Goal: Information Seeking & Learning: Learn about a topic

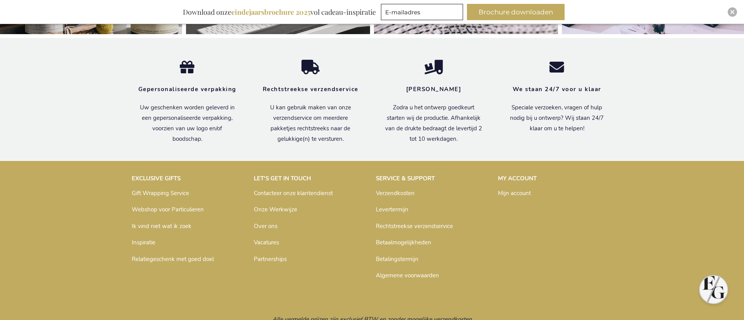
scroll to position [2648, 0]
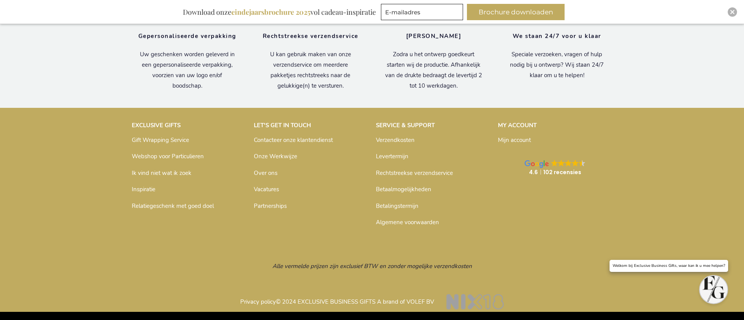
click at [559, 167] on span at bounding box center [568, 164] width 34 height 8
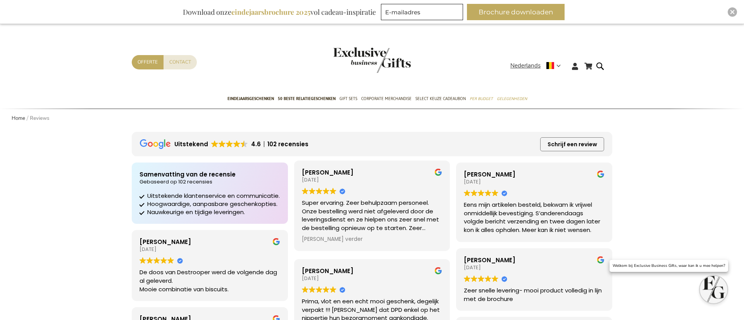
click at [389, 206] on div "Super ervaring. Zeer behulpzaam personeel. Onze bestelling werd niet afgeleverd…" at bounding box center [372, 215] width 141 height 34
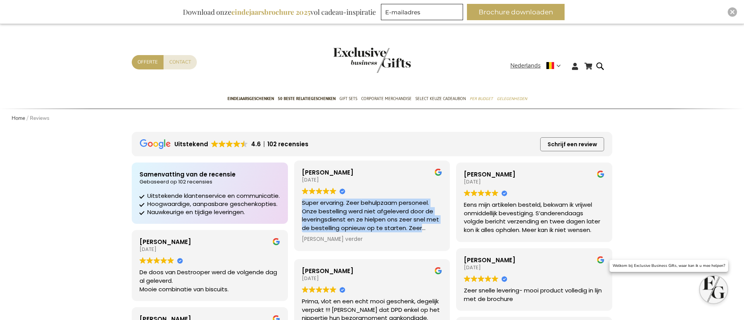
click at [389, 206] on div "Super ervaring. Zeer behulpzaam personeel. Onze bestelling werd niet afgeleverd…" at bounding box center [372, 215] width 141 height 34
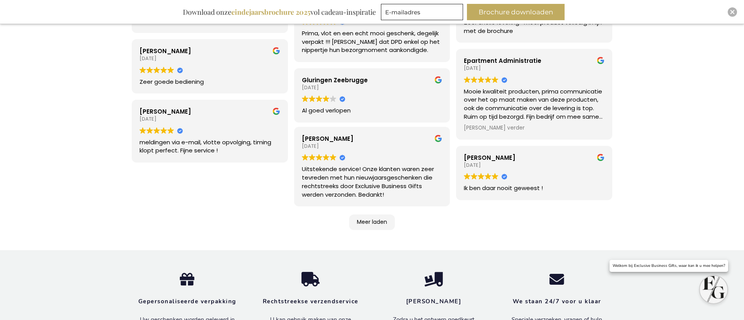
scroll to position [269, 0]
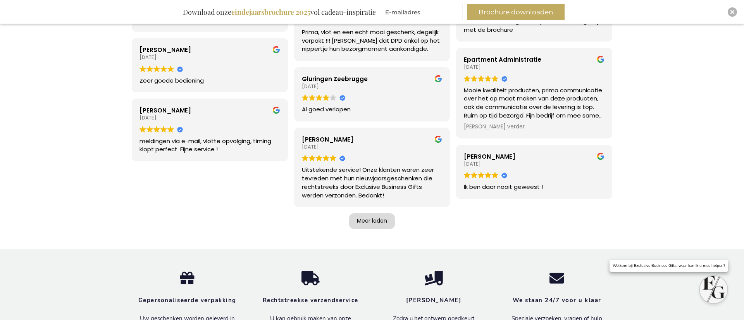
click at [368, 223] on div "Meer laden" at bounding box center [372, 220] width 46 height 15
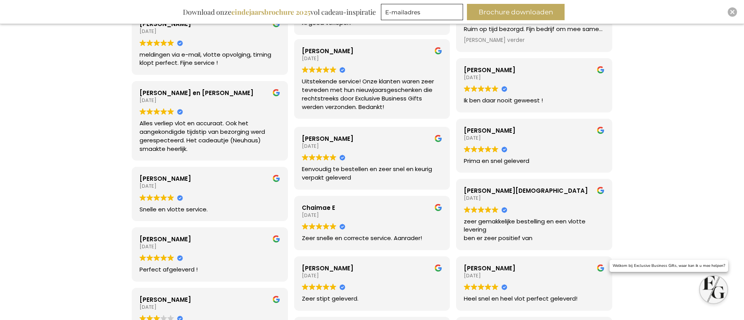
scroll to position [551, 0]
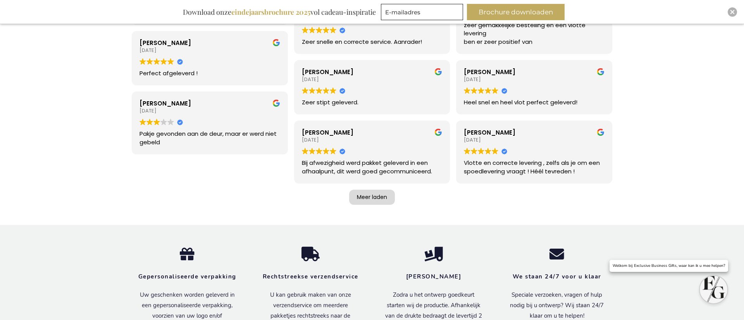
click at [373, 194] on div "Meer laden" at bounding box center [372, 196] width 46 height 15
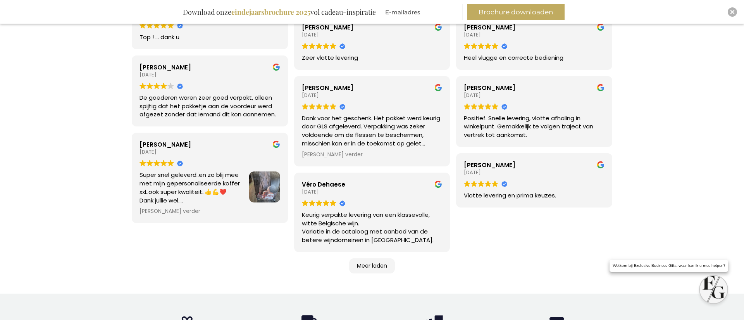
scroll to position [933, 0]
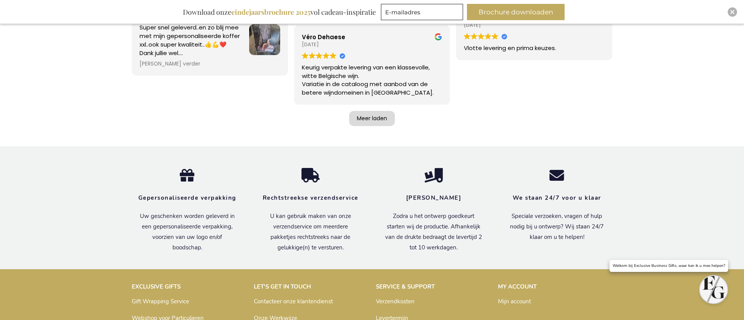
click at [375, 117] on div "Meer laden" at bounding box center [372, 118] width 46 height 15
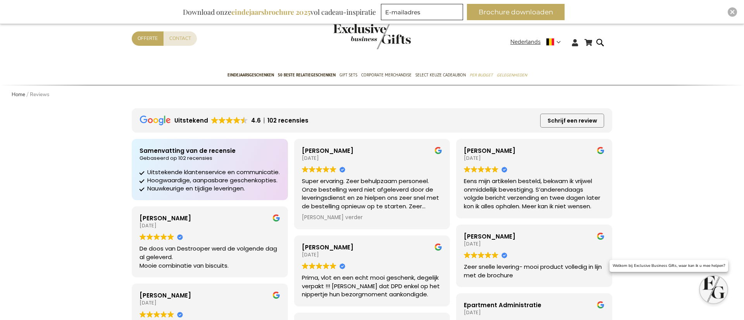
scroll to position [0, 0]
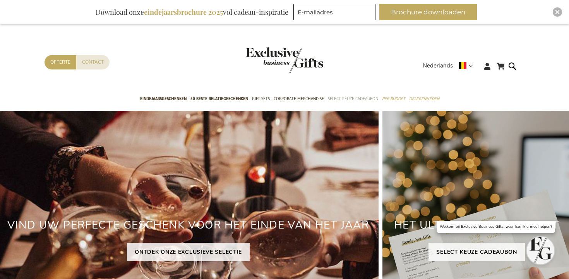
click at [353, 97] on span "Select Keuze Cadeaubon" at bounding box center [353, 99] width 50 height 8
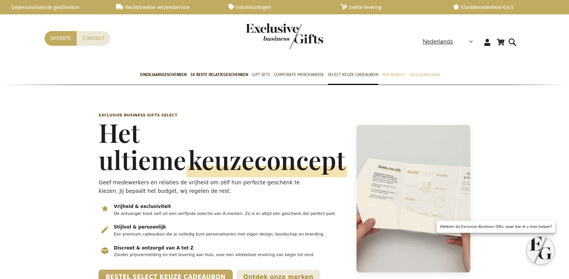
scroll to position [0, 3]
click at [108, 119] on h1 "Het ultieme keuzeconcept" at bounding box center [223, 146] width 249 height 54
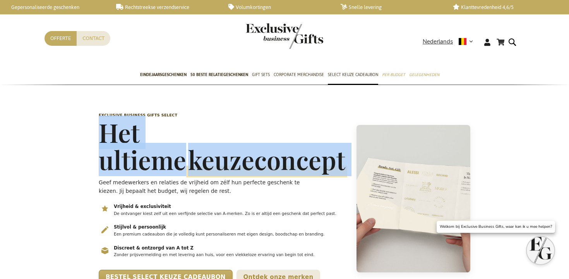
click at [108, 119] on h1 "Het ultieme keuzeconcept" at bounding box center [223, 146] width 249 height 54
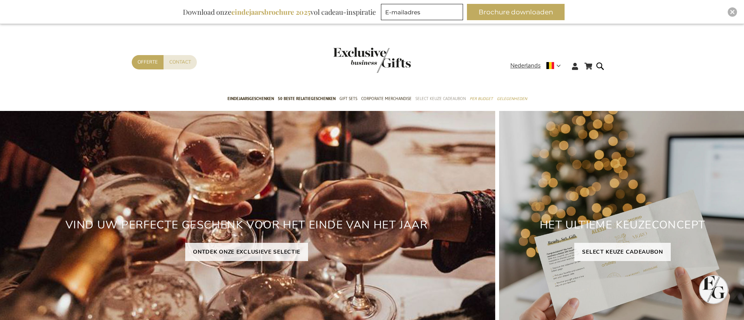
scroll to position [3, 0]
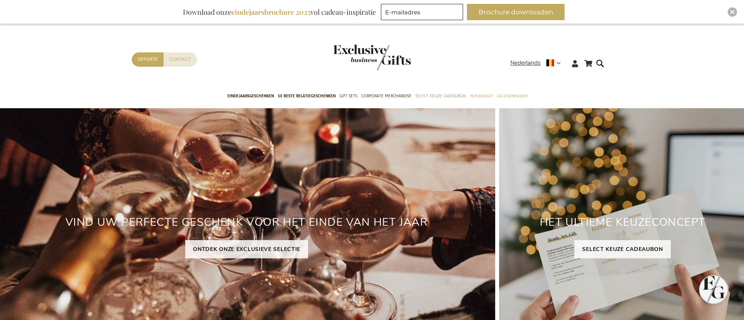
click at [438, 97] on span "Select Keuze Cadeaubon" at bounding box center [440, 96] width 50 height 8
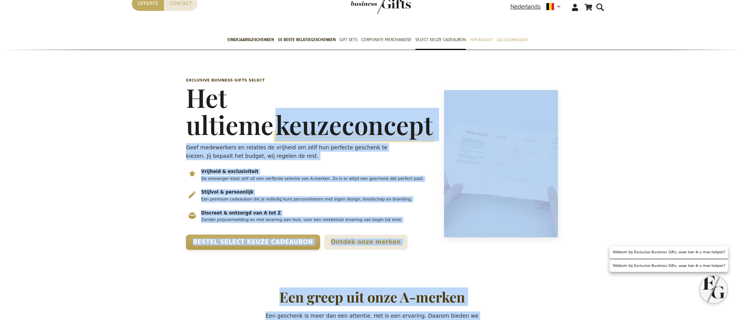
scroll to position [36, 0]
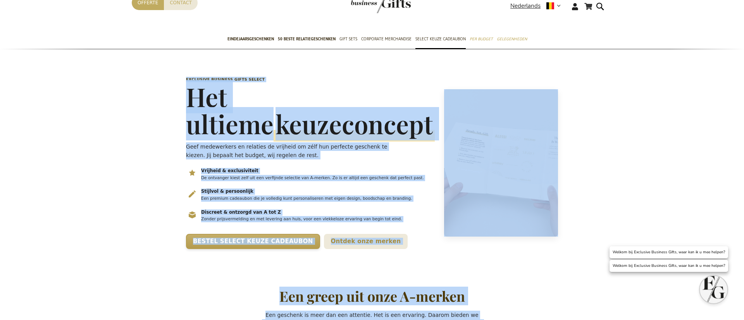
drag, startPoint x: 509, startPoint y: 200, endPoint x: 158, endPoint y: 77, distance: 371.3
copy div "Exclusive Business Gifts Select Het ultieme keuzeconcept Geef medewerkers en re…"
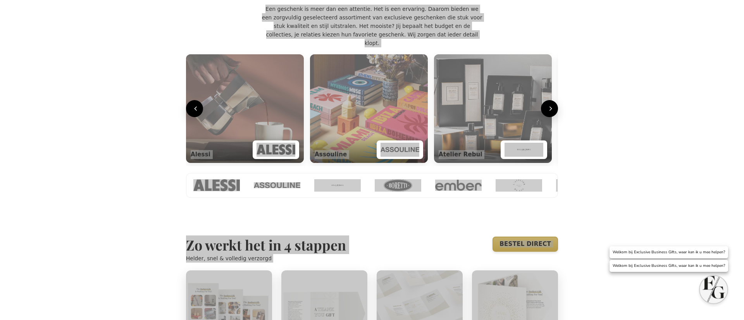
scroll to position [366, 0]
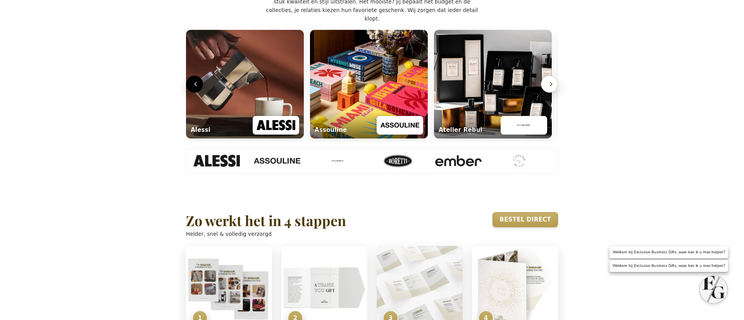
click at [547, 88] on icon "Volgende" at bounding box center [551, 84] width 8 height 8
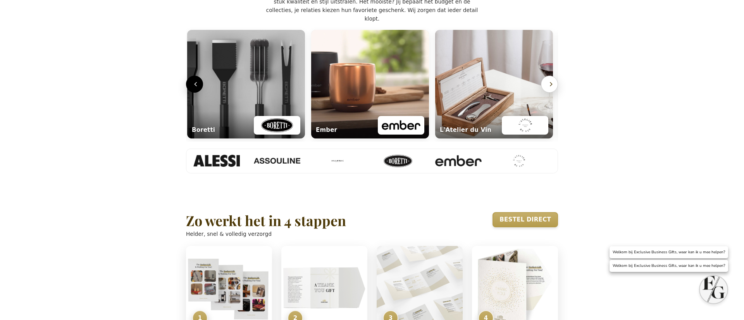
scroll to position [0, 375]
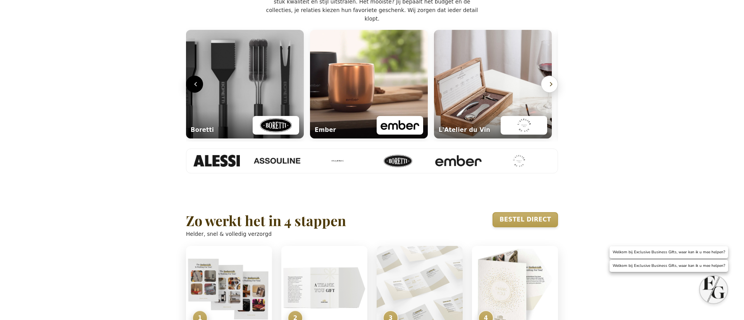
click at [547, 88] on icon "Volgende" at bounding box center [551, 84] width 8 height 8
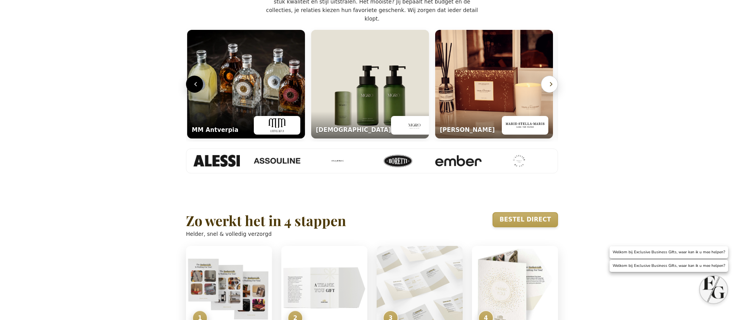
scroll to position [0, 747]
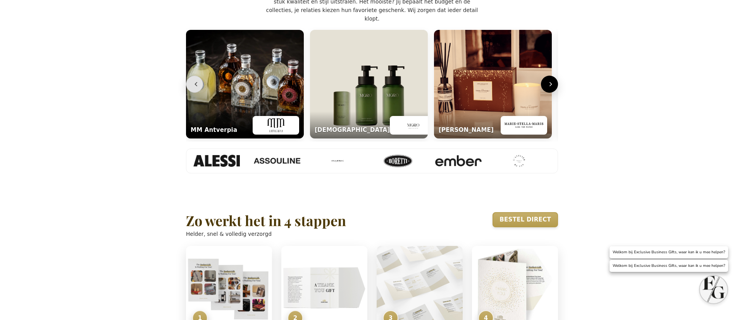
drag, startPoint x: 199, startPoint y: 113, endPoint x: 219, endPoint y: 114, distance: 19.8
click at [199, 88] on icon "Vorige" at bounding box center [196, 84] width 8 height 8
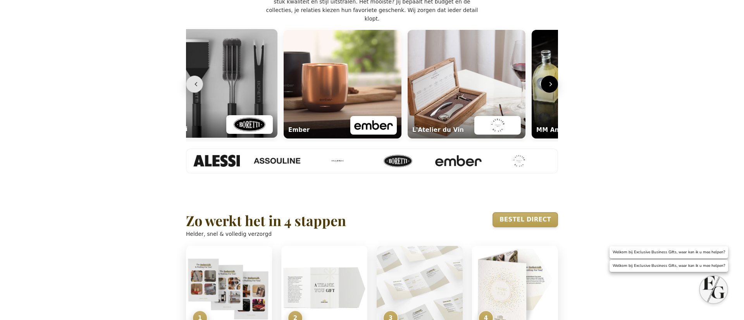
scroll to position [0, 375]
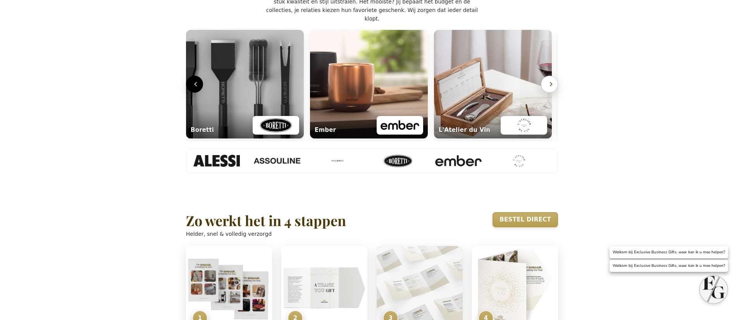
click at [550, 88] on icon "Volgende" at bounding box center [551, 84] width 8 height 8
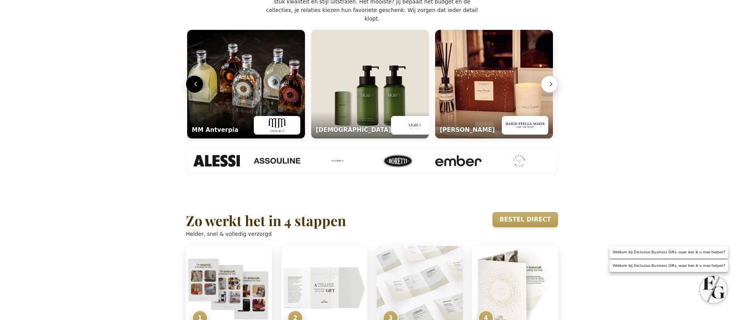
scroll to position [0, 747]
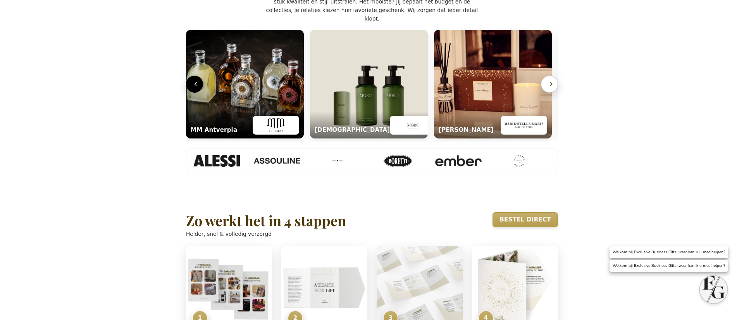
click at [550, 88] on icon "Volgende" at bounding box center [551, 84] width 8 height 8
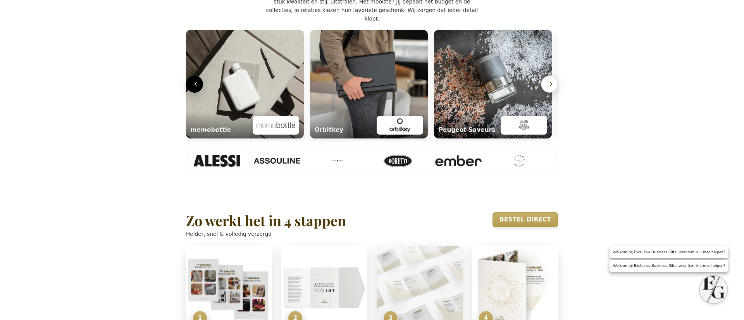
click at [550, 88] on icon "Volgende" at bounding box center [551, 84] width 8 height 8
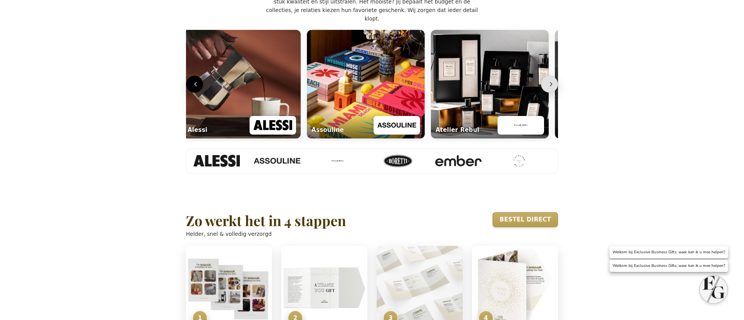
scroll to position [0, 3]
